Goal: Task Accomplishment & Management: Use online tool/utility

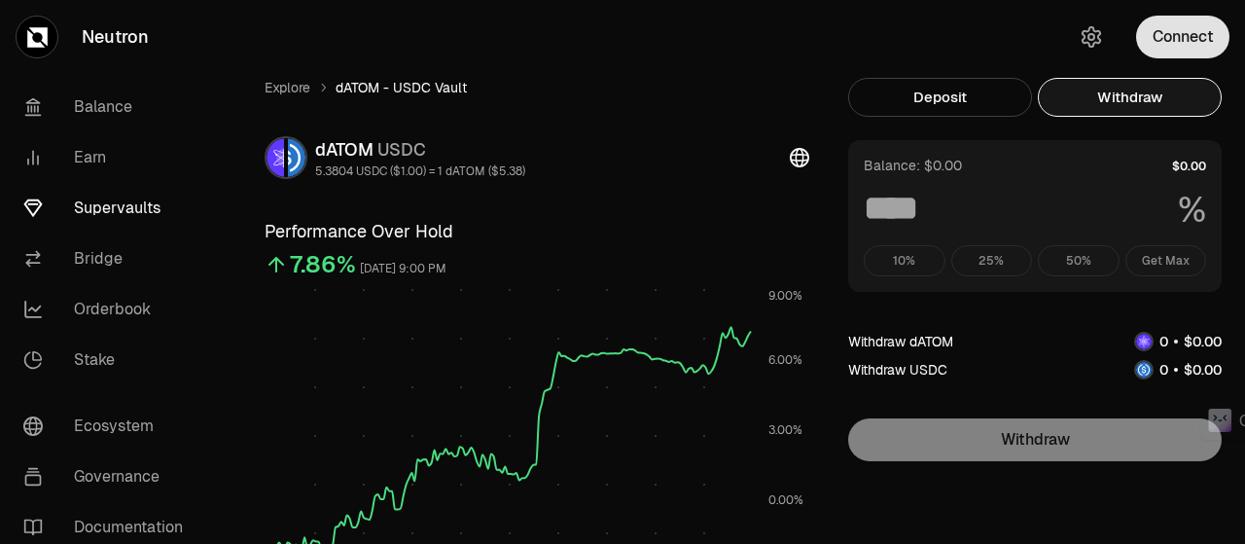
click at [1179, 39] on button "Connect" at bounding box center [1182, 37] width 93 height 43
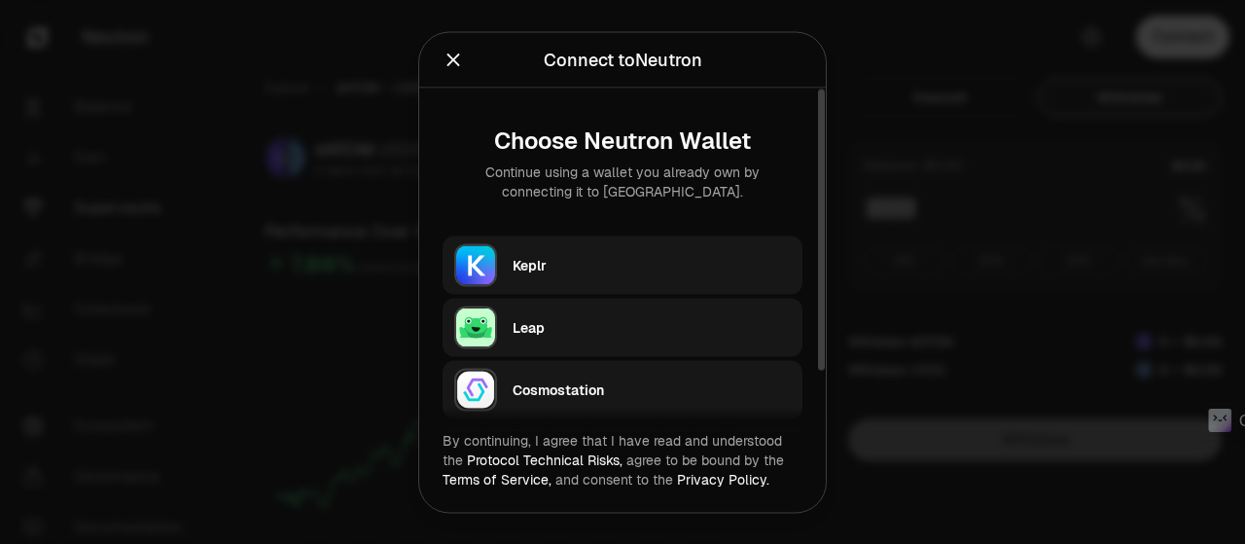
click at [560, 261] on div "Keplr" at bounding box center [652, 264] width 278 height 19
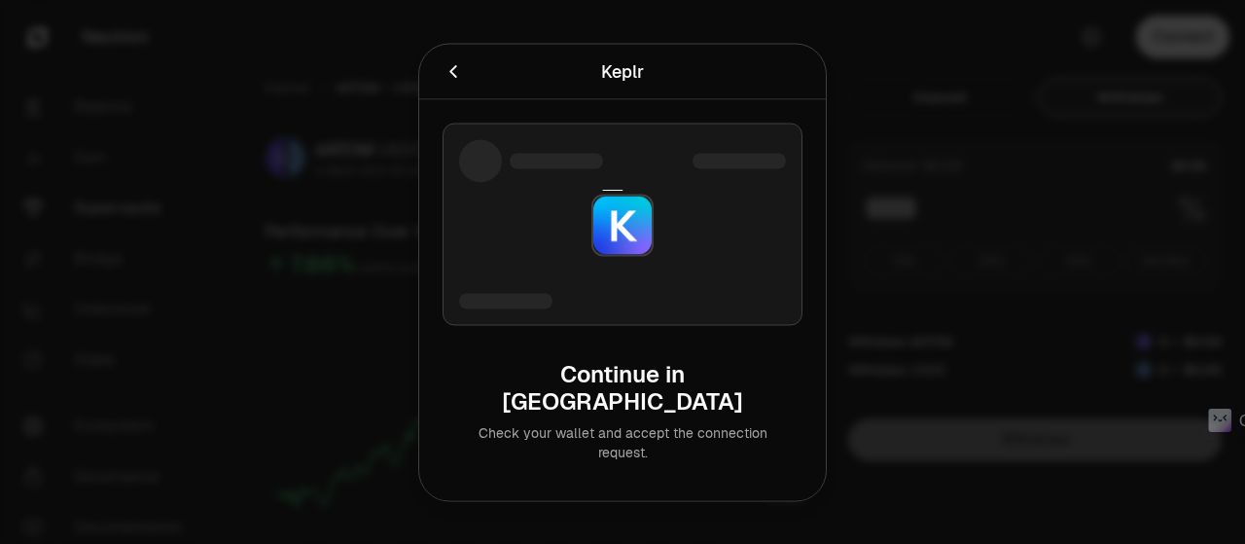
click at [546, 85] on div at bounding box center [517, 70] width 151 height 27
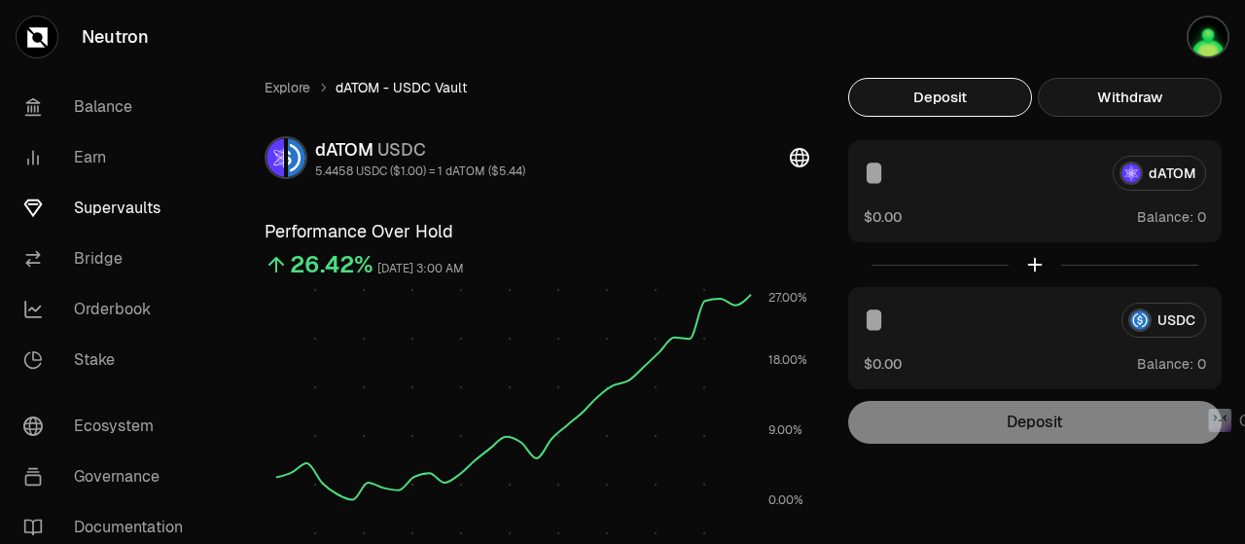
click at [1148, 88] on button "Withdraw" at bounding box center [1130, 97] width 184 height 39
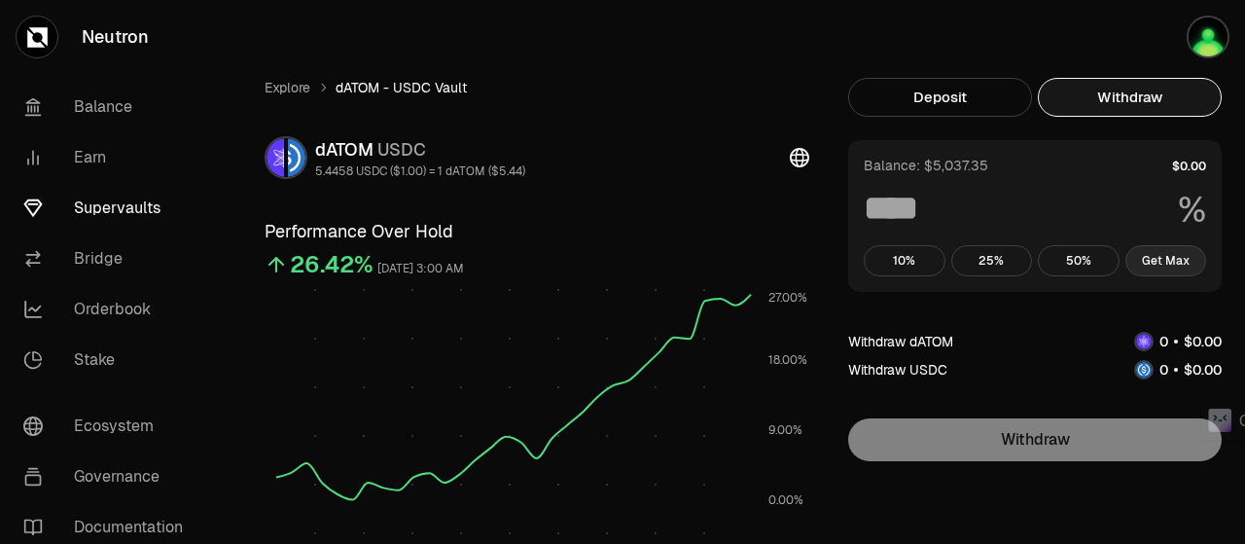
click at [1163, 260] on button "Get Max" at bounding box center [1166, 260] width 82 height 31
type input "***"
